Goal: Information Seeking & Learning: Learn about a topic

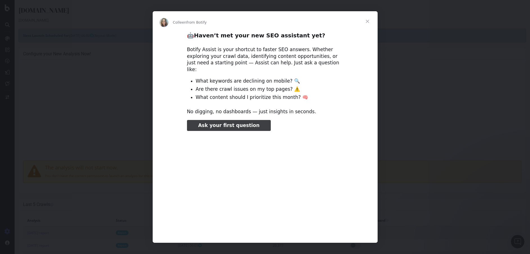
click at [460, 116] on div "Intercom messenger" at bounding box center [265, 127] width 530 height 254
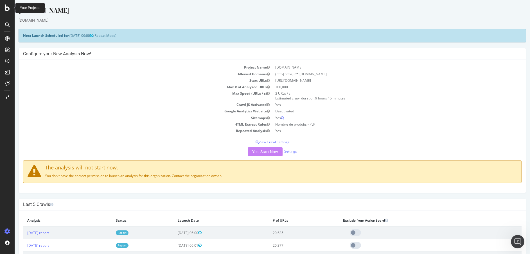
click at [4, 10] on div at bounding box center [8, 8] width 14 height 7
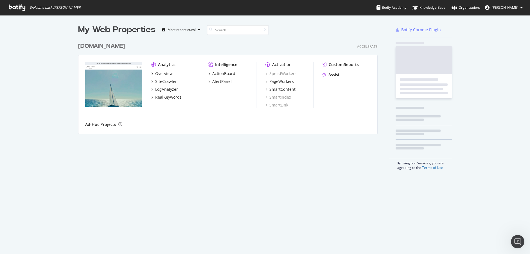
scroll to position [254, 530]
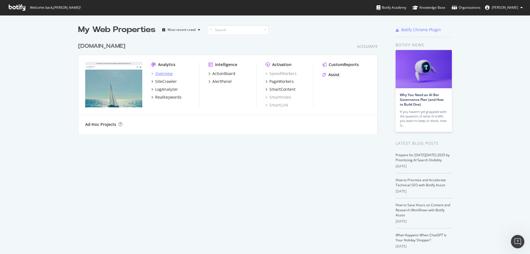
click at [168, 74] on div "Overview" at bounding box center [163, 74] width 17 height 6
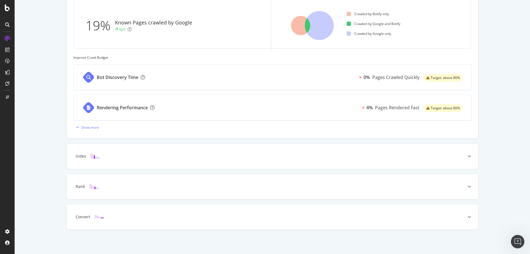
scroll to position [183, 0]
click at [228, 167] on div "Index" at bounding box center [273, 156] width 412 height 25
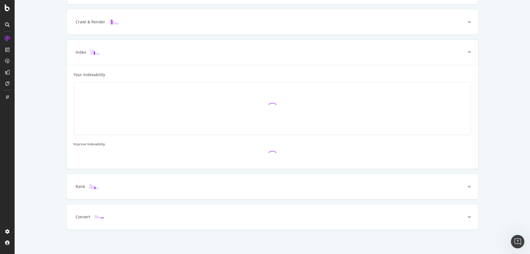
scroll to position [126, 0]
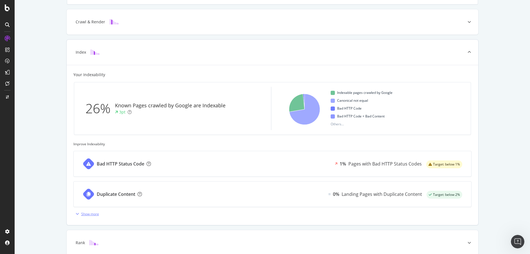
click at [97, 215] on div "Show more" at bounding box center [90, 214] width 18 height 5
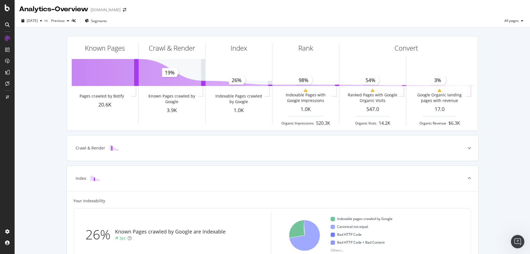
scroll to position [0, 0]
click at [123, 9] on icon "arrow-right-arrow-left" at bounding box center [124, 10] width 3 height 4
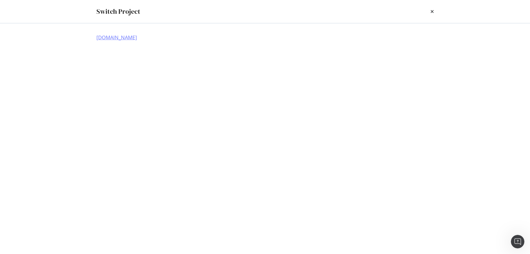
click at [104, 37] on link "[DOMAIN_NAME]" at bounding box center [117, 38] width 41 height 6
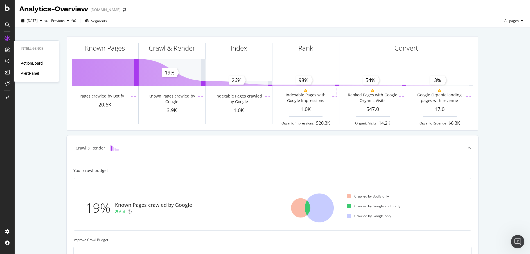
click at [37, 66] on div "ActionBoard" at bounding box center [32, 63] width 22 height 6
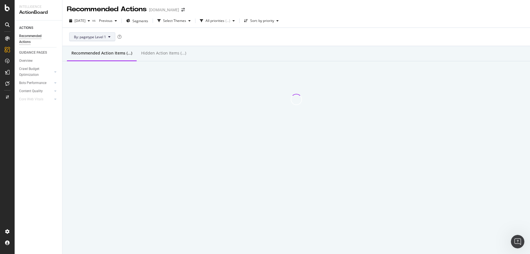
click at [102, 40] on button "By: pagetype Level 1" at bounding box center [92, 36] width 46 height 9
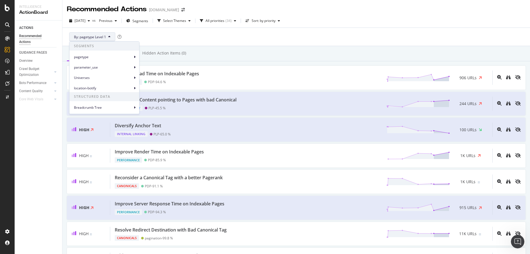
click at [226, 37] on div "By: pagetype Level 1" at bounding box center [296, 37] width 459 height 18
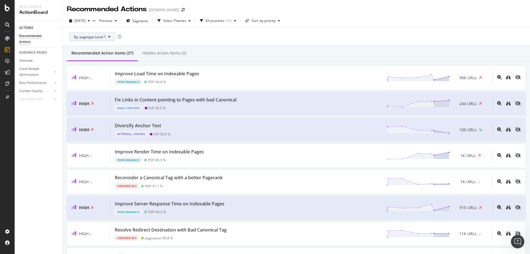
click at [85, 39] on span "By: pagetype Level 1" at bounding box center [90, 37] width 32 height 5
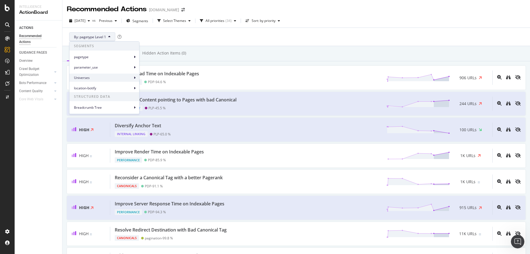
click at [107, 75] on div "Universes" at bounding box center [105, 78] width 70 height 8
click at [102, 86] on div "location-botify" at bounding box center [105, 88] width 70 height 8
click at [111, 56] on span "pagetype" at bounding box center [103, 57] width 59 height 5
click at [193, 36] on div "By: pagetype Level 1" at bounding box center [296, 37] width 459 height 18
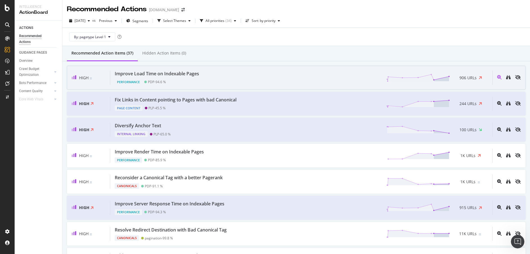
click at [205, 75] on div "Improve Load Time on Indexable Pages Performance PDP - 94.6 % 906 URLs" at bounding box center [301, 78] width 382 height 14
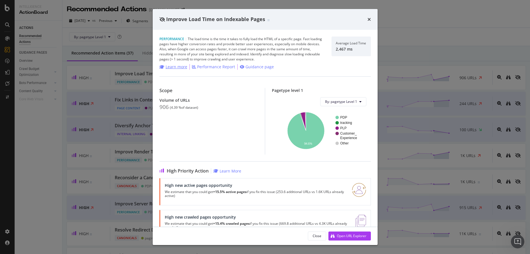
click at [181, 68] on div "Learn more" at bounding box center [177, 67] width 22 height 6
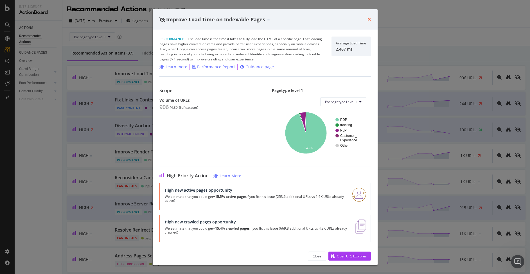
click at [368, 18] on icon "times" at bounding box center [369, 19] width 3 height 5
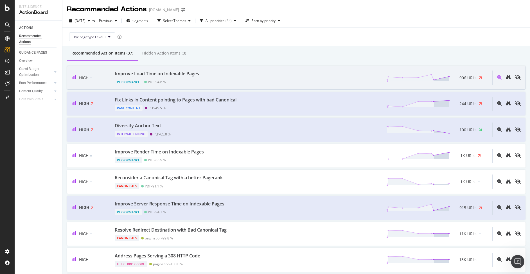
click at [203, 77] on div "Improve Load Time on Indexable Pages Performance PDP - 94.6 % 906 URLs" at bounding box center [301, 78] width 382 height 14
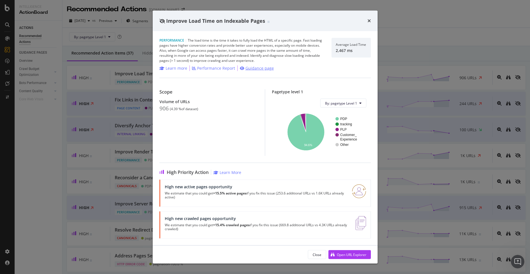
click at [261, 68] on div "Guidance page" at bounding box center [260, 69] width 28 height 6
drag, startPoint x: 168, startPoint y: 21, endPoint x: 264, endPoint y: 22, distance: 96.2
click at [264, 22] on span "Improve Load Time on Indexable Pages" at bounding box center [215, 20] width 99 height 7
copy span "Improve Load Time on Indexable Pages"
drag, startPoint x: 374, startPoint y: 21, endPoint x: 367, endPoint y: 19, distance: 6.9
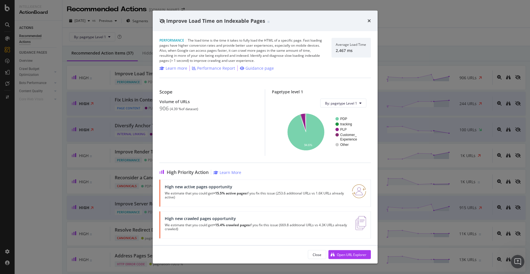
click at [374, 21] on div "Improve Load Time on Indexable Pages" at bounding box center [265, 20] width 225 height 21
click at [367, 19] on div "Improve Load Time on Indexable Pages" at bounding box center [266, 20] width 212 height 7
click at [368, 19] on icon "times" at bounding box center [369, 21] width 3 height 5
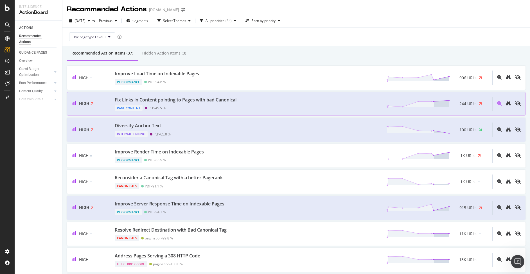
click at [196, 104] on div "Page Content PLP - 45.5 %" at bounding box center [177, 107] width 124 height 8
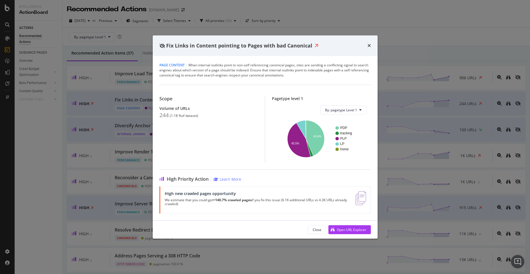
drag, startPoint x: 312, startPoint y: 77, endPoint x: 304, endPoint y: 76, distance: 7.3
click at [308, 76] on div "Page Content | When internal outlinks point to non-self referencing canonical p…" at bounding box center [266, 70] width 212 height 15
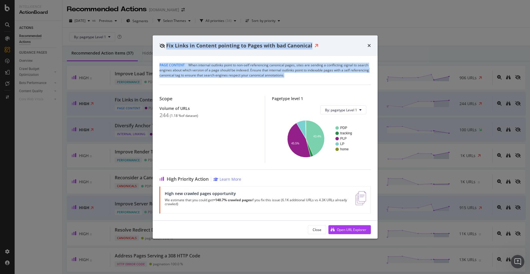
drag, startPoint x: 304, startPoint y: 76, endPoint x: 157, endPoint y: 44, distance: 150.3
click at [156, 44] on div "Fix Links in Content pointing to Pages with bad Canonical Page Content | When i…" at bounding box center [265, 137] width 225 height 204
copy div "Fix Links in Content pointing to Pages with bad Canonical Page Content | When i…"
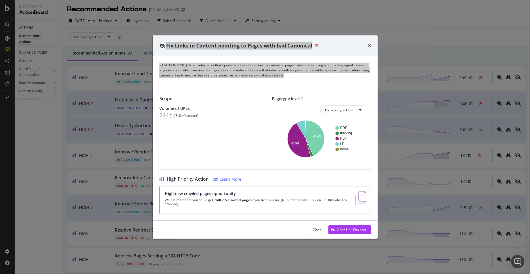
click at [366, 44] on div "Fix Links in Content pointing to Pages with bad Canonical" at bounding box center [266, 45] width 212 height 7
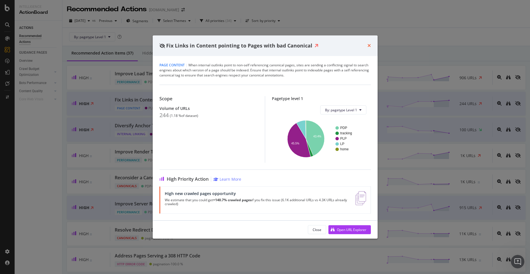
click at [369, 45] on icon "times" at bounding box center [369, 45] width 3 height 5
